Goal: Information Seeking & Learning: Learn about a topic

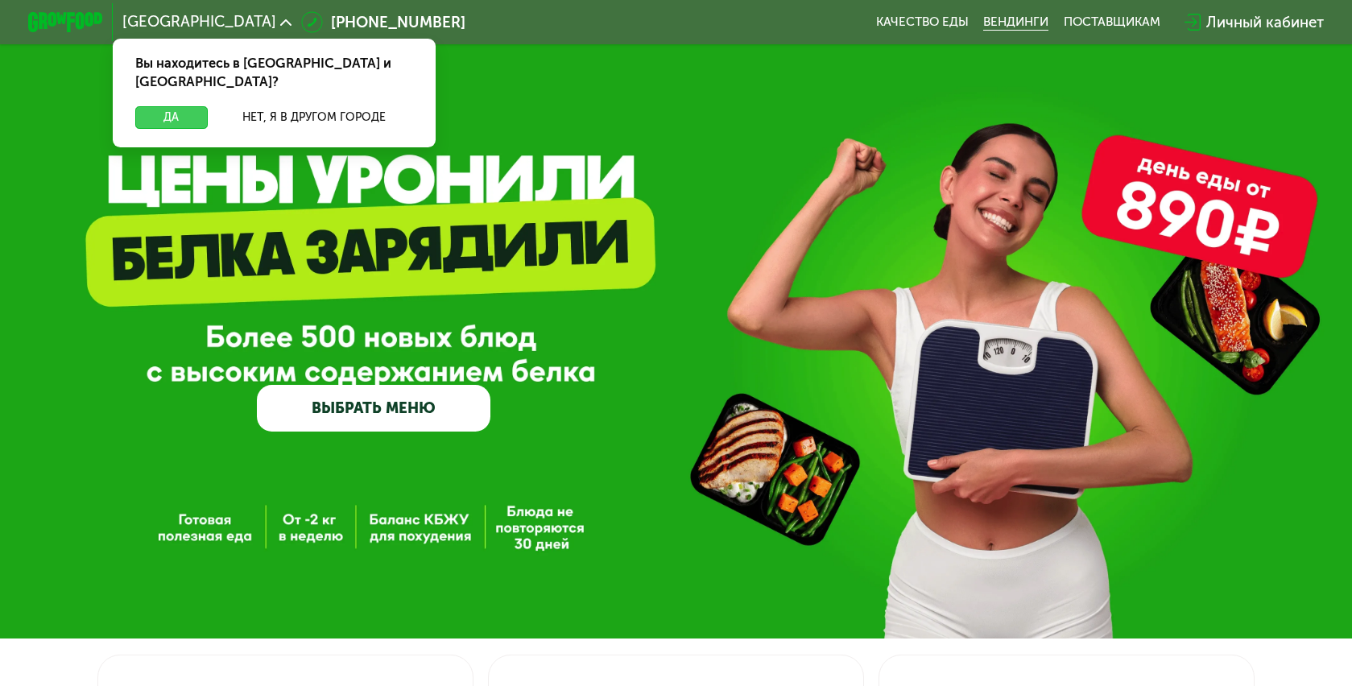
click at [161, 106] on button "Да" at bounding box center [171, 117] width 72 height 23
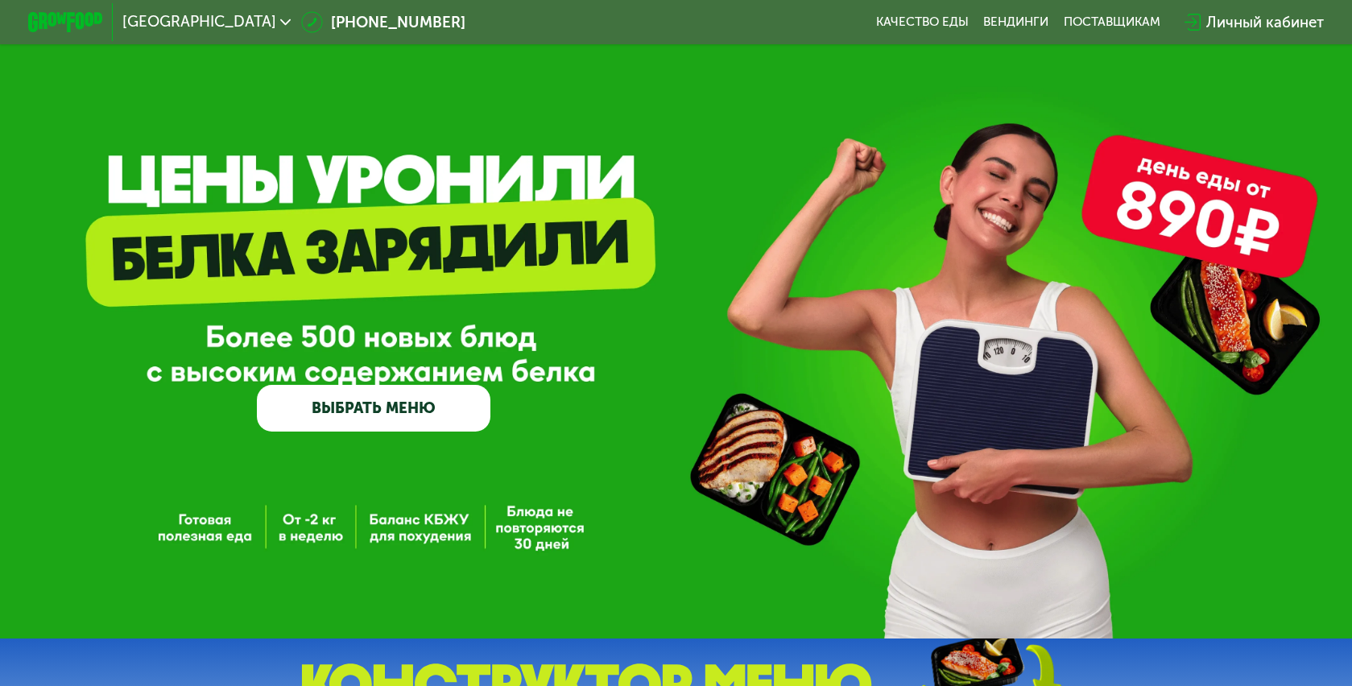
click at [60, 15] on img at bounding box center [65, 21] width 74 height 19
click at [167, 29] on span "[GEOGRAPHIC_DATA]" at bounding box center [199, 21] width 154 height 15
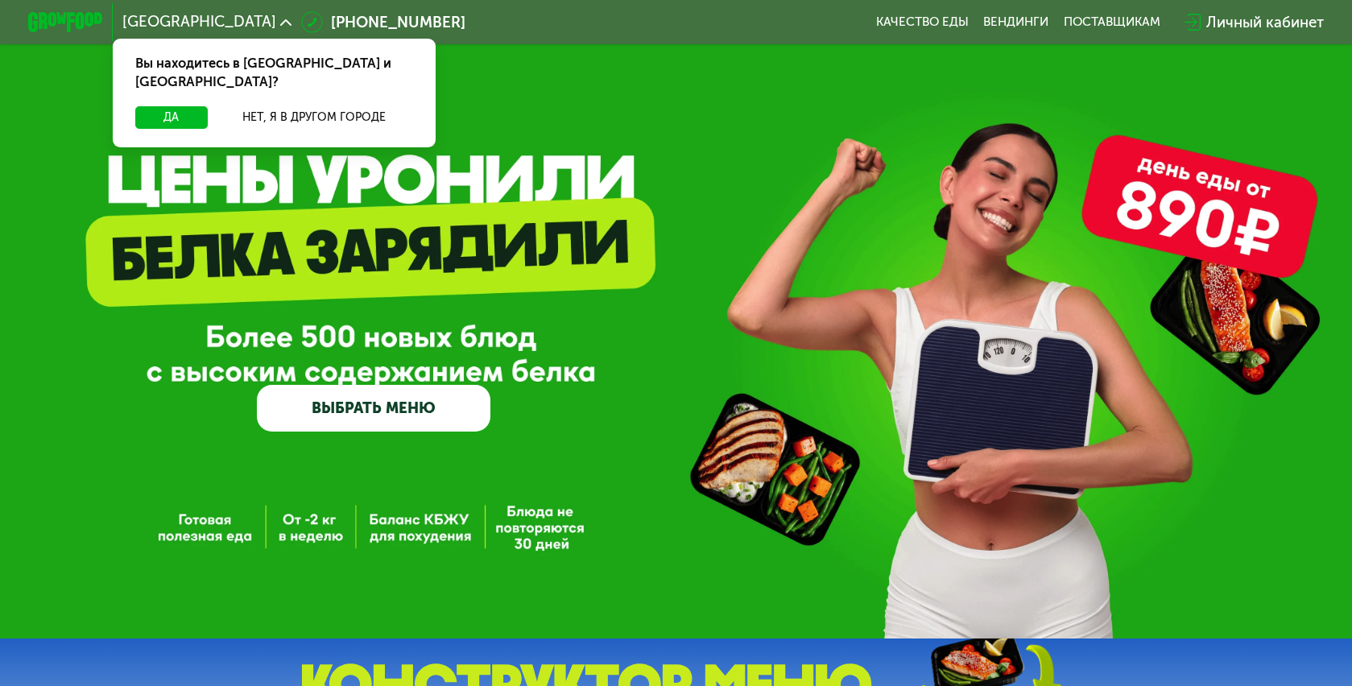
click at [167, 29] on span "[GEOGRAPHIC_DATA]" at bounding box center [199, 21] width 154 height 15
click at [713, 85] on div "GrowFood — доставка правильного питания ВЫБРАТЬ МЕНЮ" at bounding box center [676, 319] width 1352 height 638
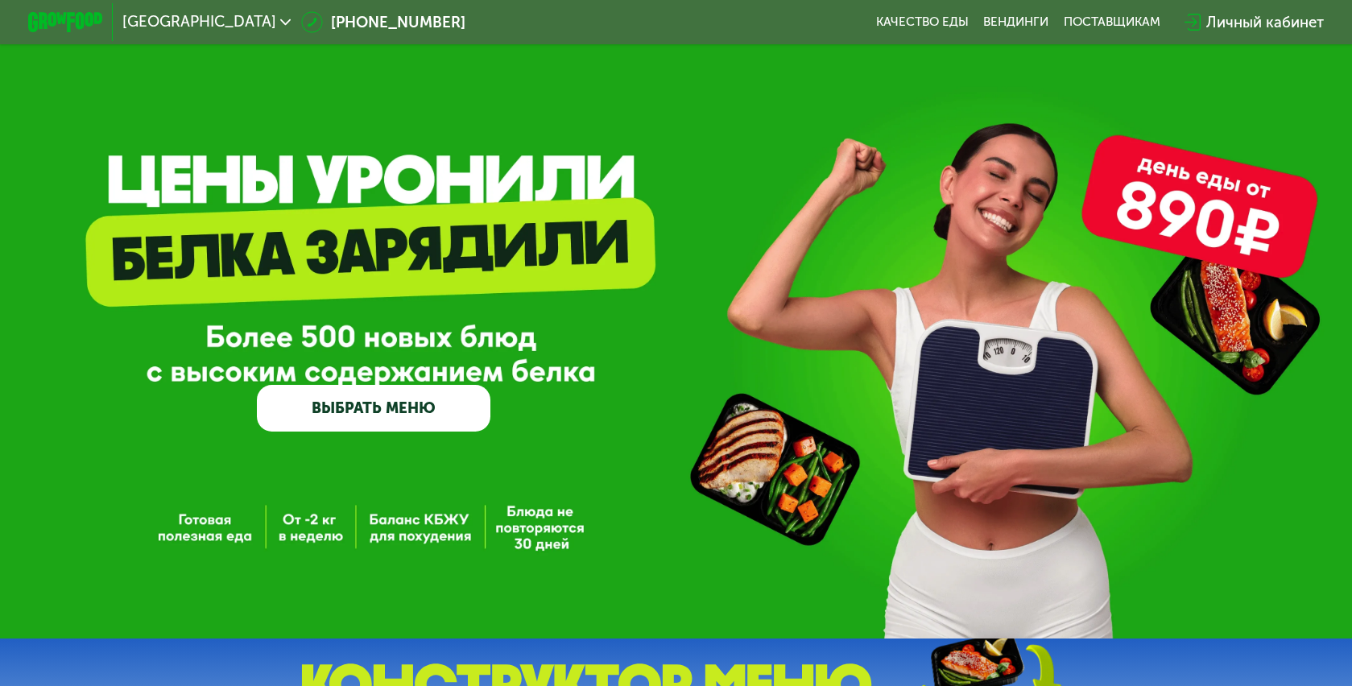
click at [419, 415] on link "ВЫБРАТЬ МЕНЮ" at bounding box center [373, 408] width 233 height 47
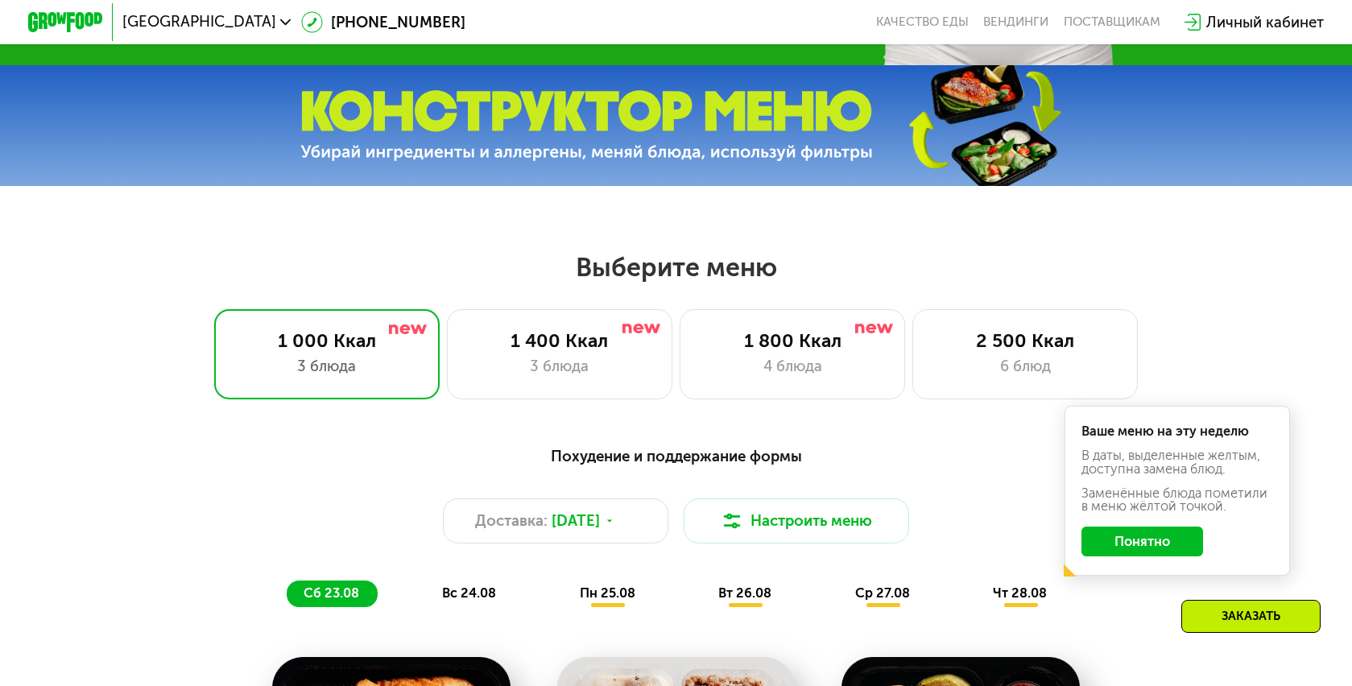
scroll to position [780, 0]
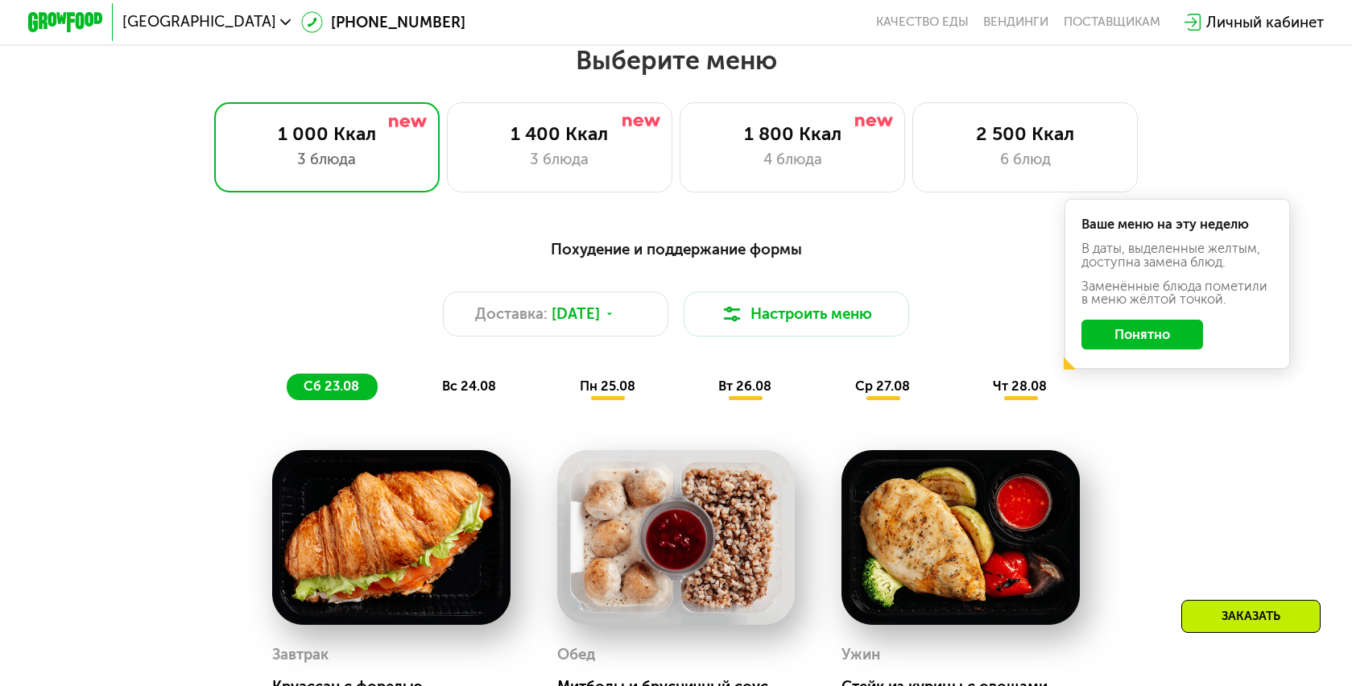
click at [1144, 352] on div "Ваше меню на эту неделю В даты, выделенные желтым, доступна замена блюд. Заменё…" at bounding box center [1176, 284] width 225 height 171
click at [1154, 339] on button "Понятно" at bounding box center [1142, 335] width 122 height 30
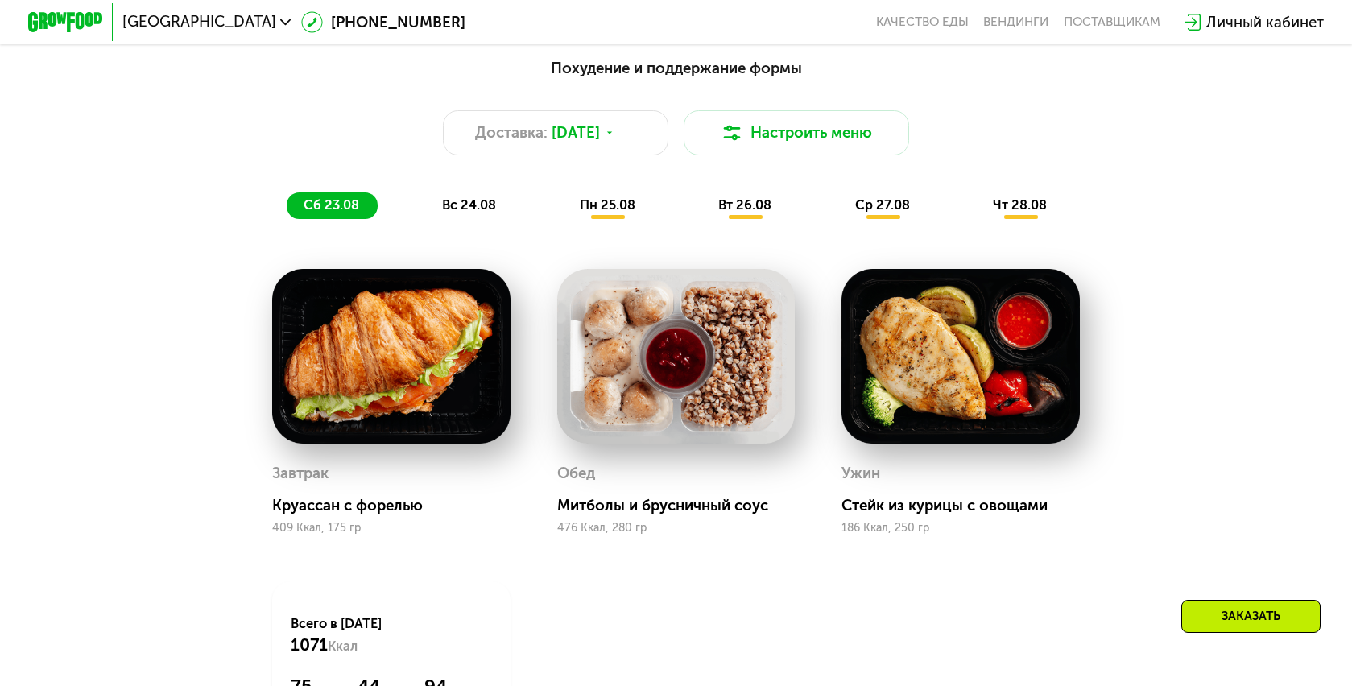
scroll to position [961, 0]
click at [475, 205] on span "вс 24.08" at bounding box center [469, 205] width 54 height 15
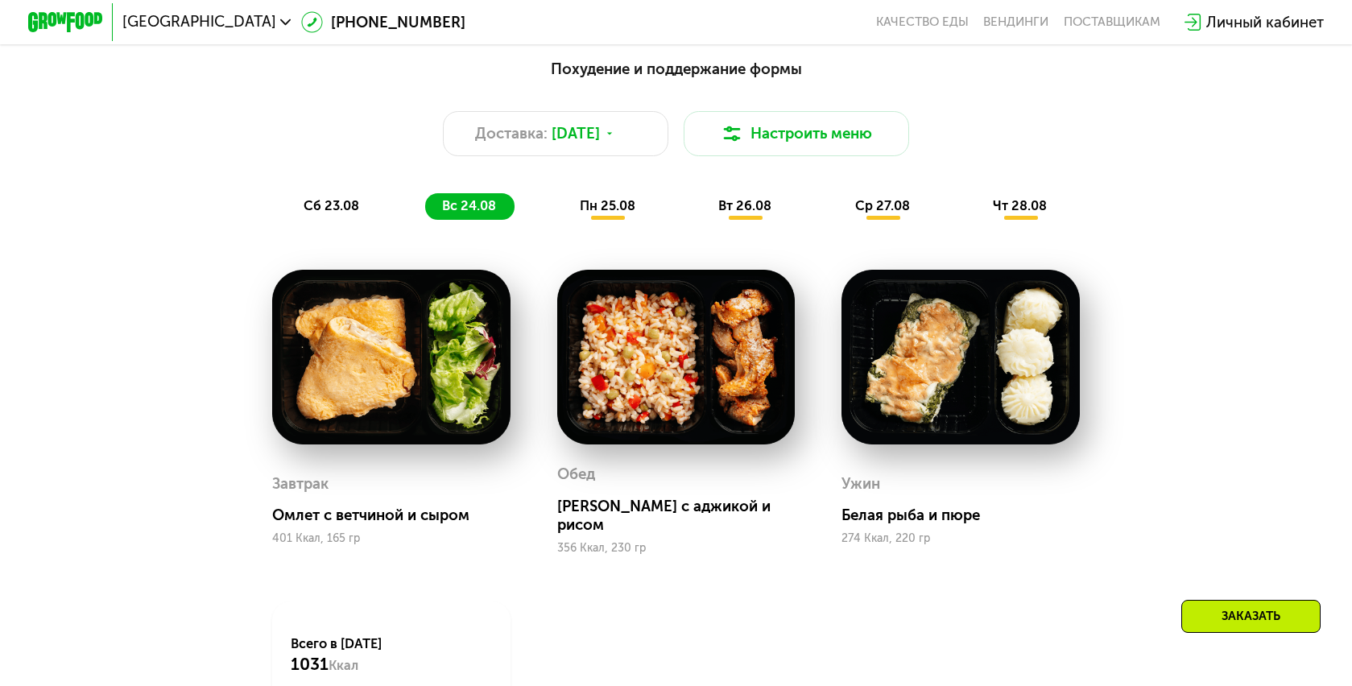
click at [620, 208] on span "пн 25.08" at bounding box center [608, 205] width 56 height 15
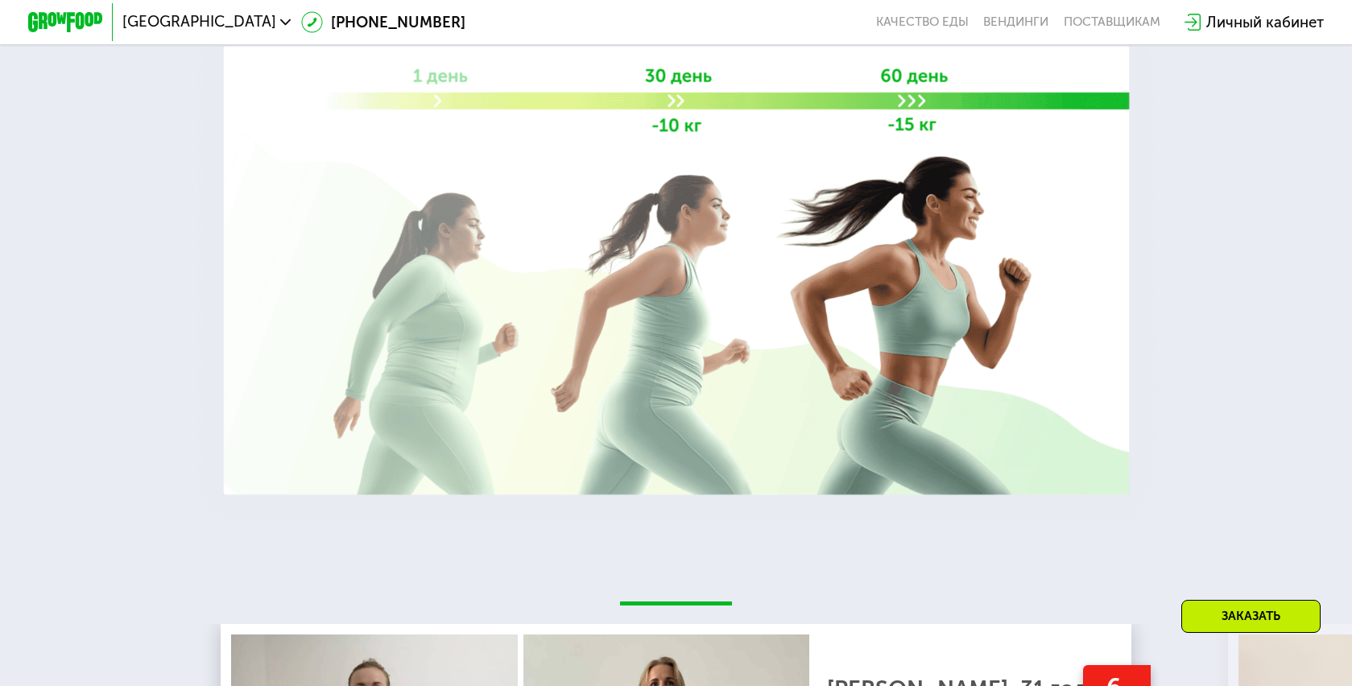
scroll to position [1621, 0]
